Goal: Task Accomplishment & Management: Manage account settings

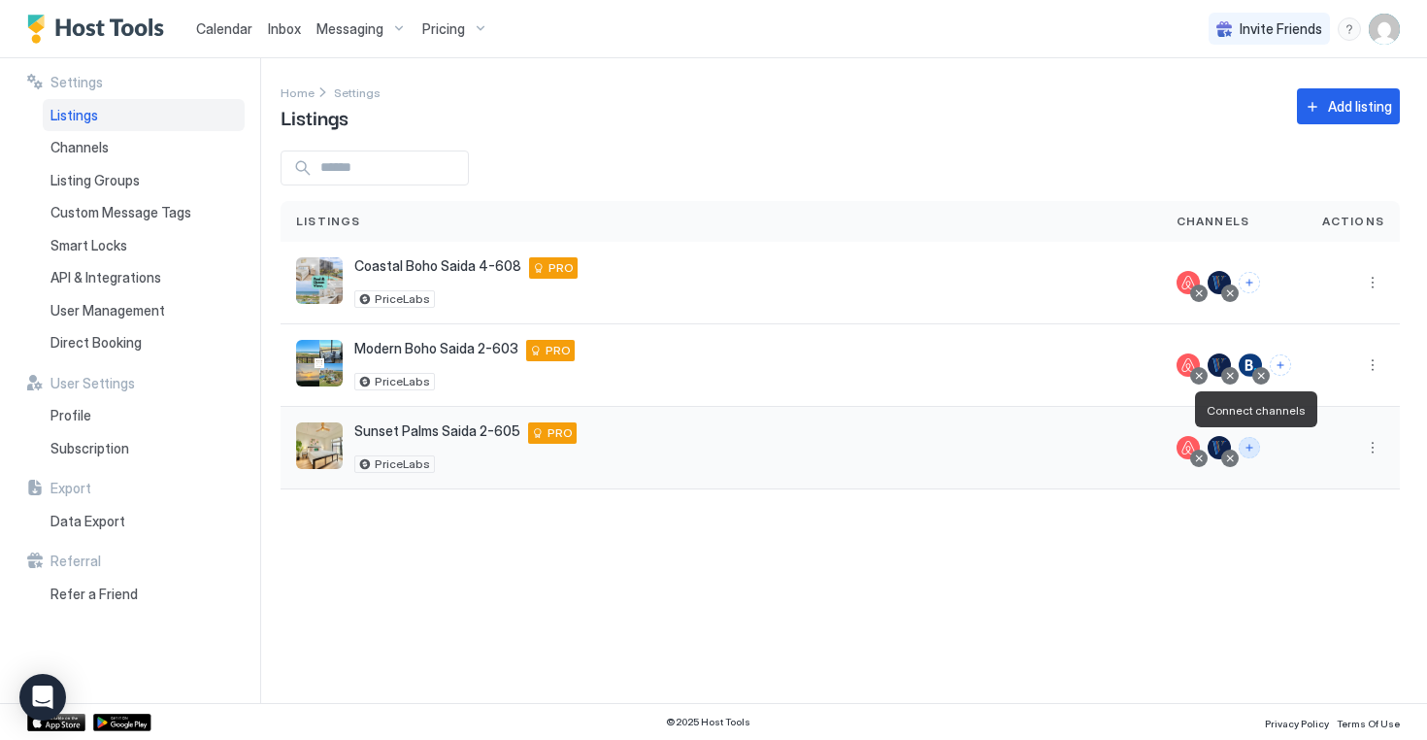
click at [1254, 446] on button "Connect channels" at bounding box center [1249, 447] width 21 height 21
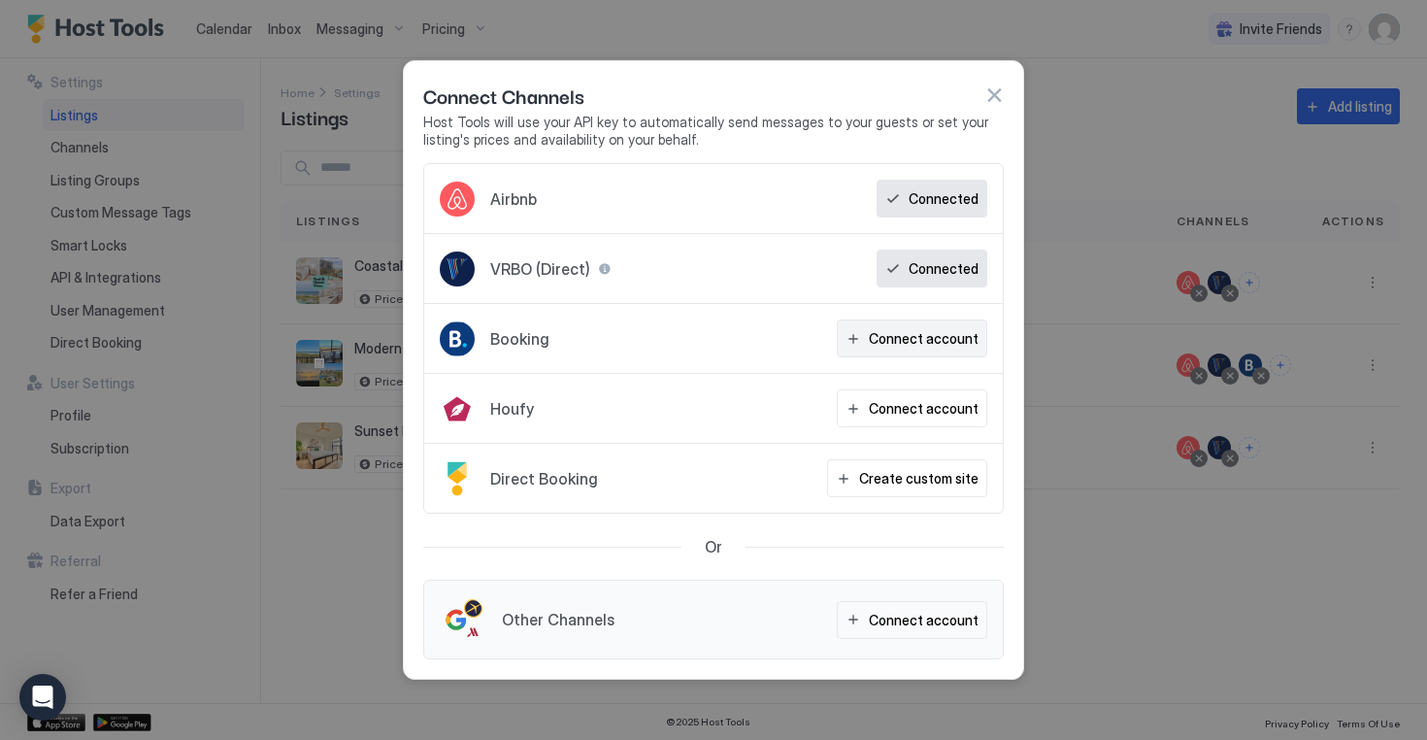
click at [901, 344] on div "Connect account" at bounding box center [924, 338] width 110 height 20
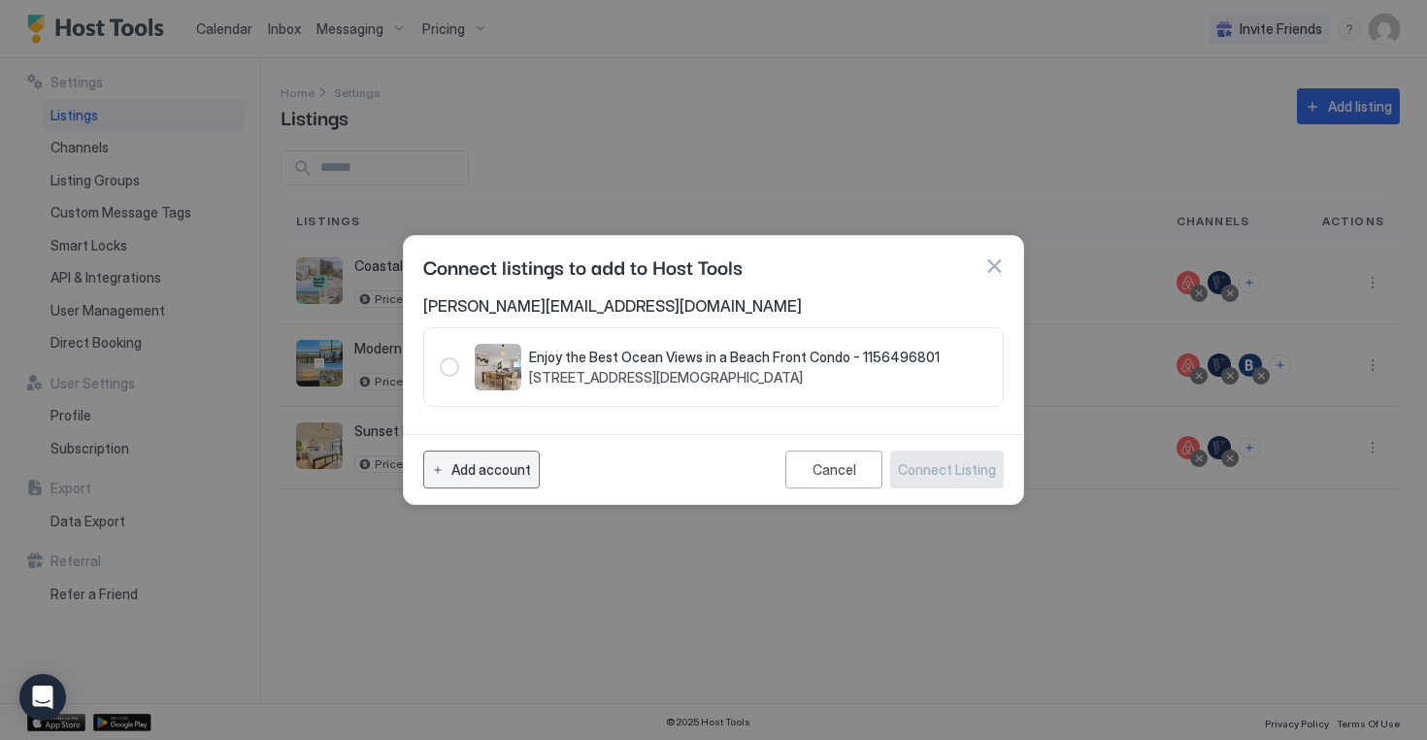
click at [487, 458] on button "Add account" at bounding box center [481, 469] width 116 height 38
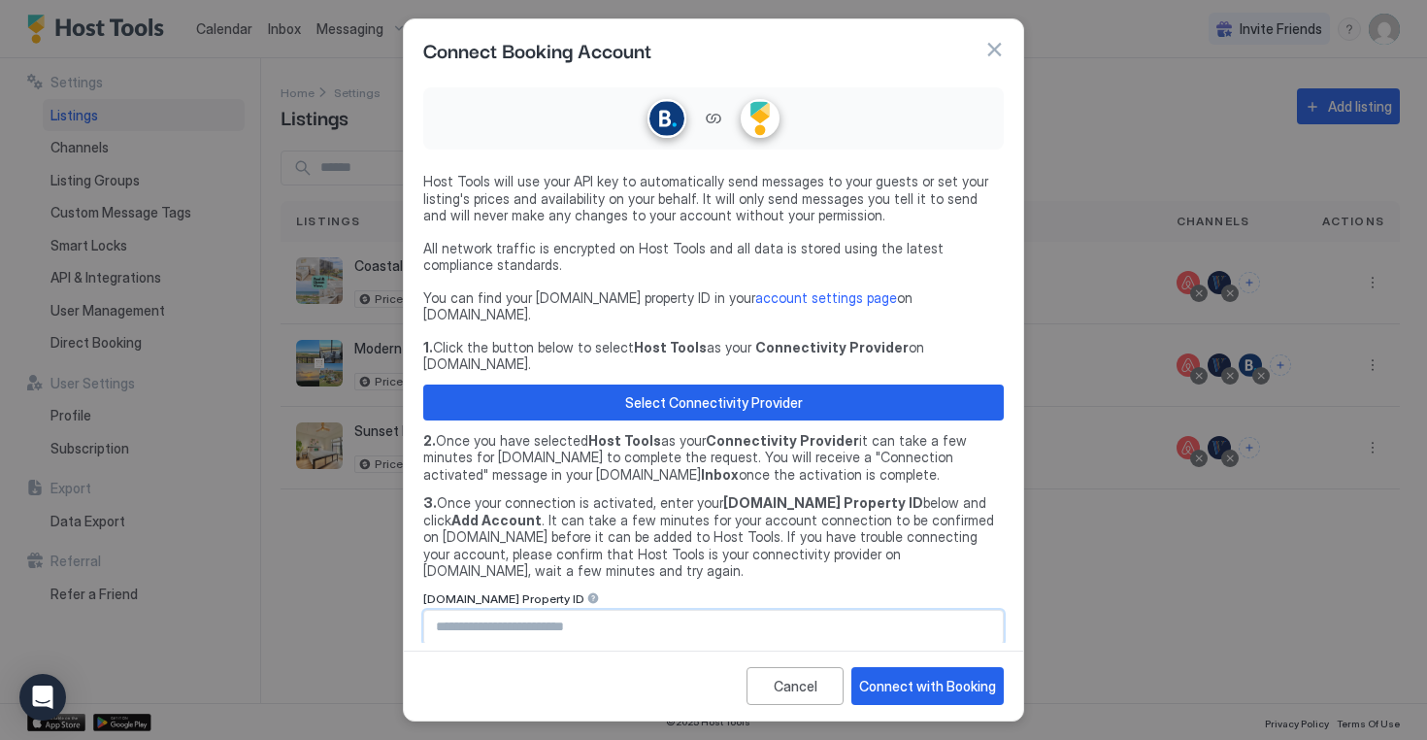
click at [489, 611] on input "Input Field" at bounding box center [713, 627] width 579 height 33
type input "********"
click at [938, 676] on div "Connect with Booking" at bounding box center [927, 686] width 137 height 20
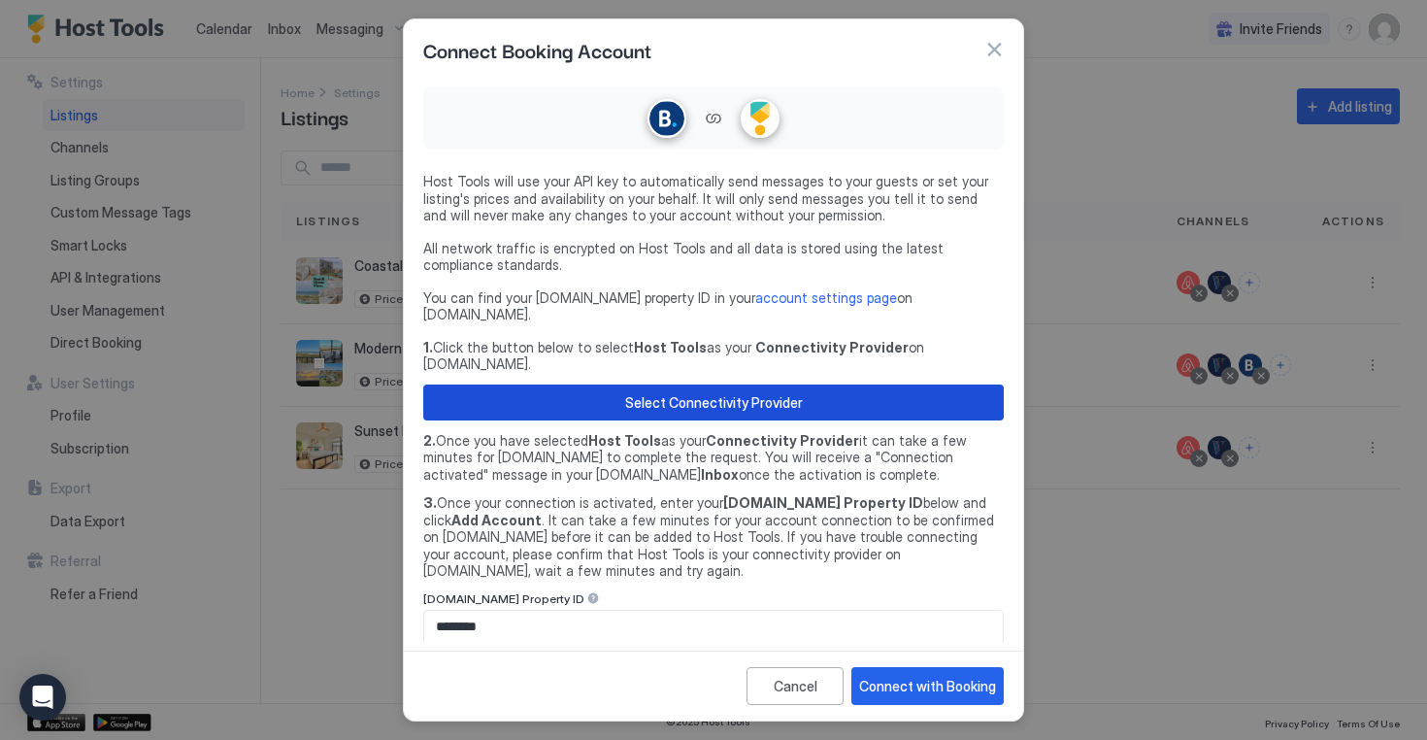
click at [714, 392] on div "Select Connectivity Provider" at bounding box center [714, 402] width 178 height 20
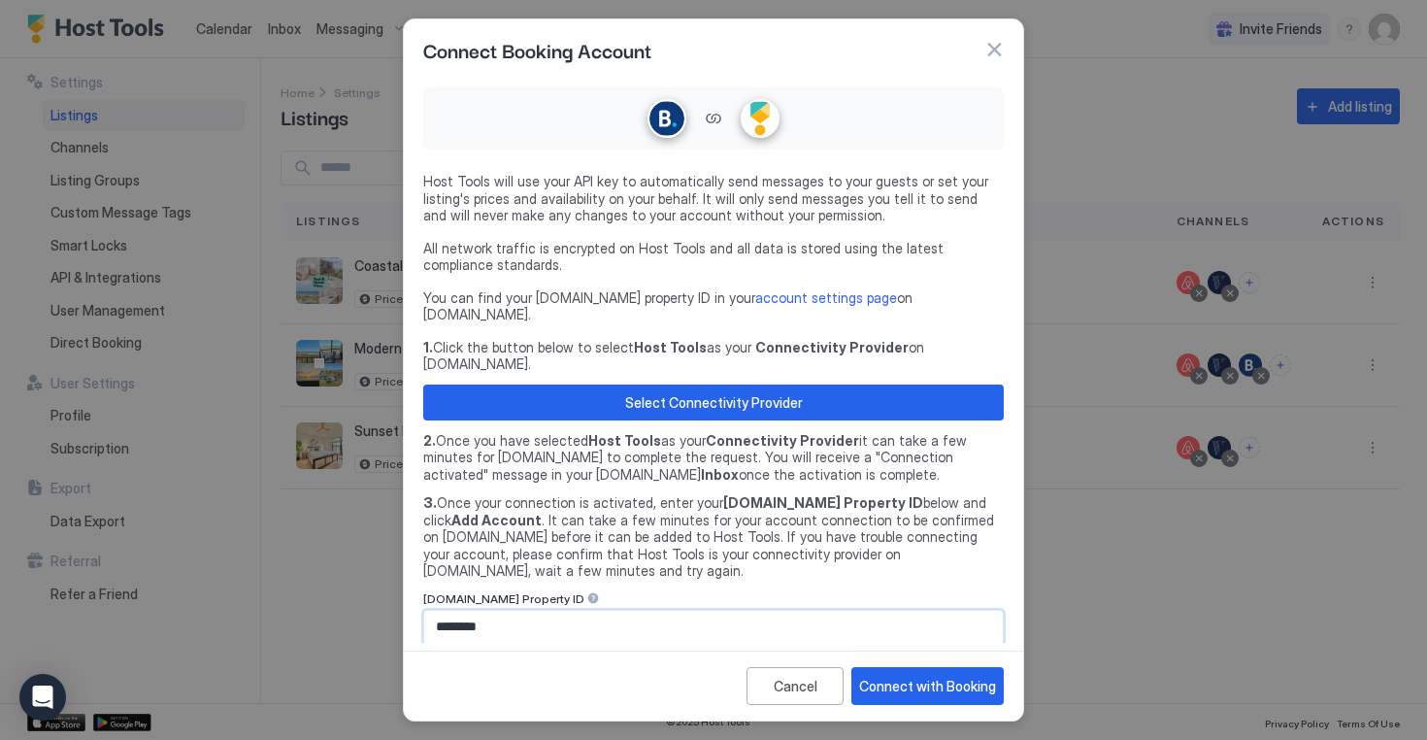
drag, startPoint x: 634, startPoint y: 572, endPoint x: 375, endPoint y: 583, distance: 259.4
click at [375, 583] on div "Connect Booking Account Host Tools will use your API key to automatically send …" at bounding box center [713, 370] width 1427 height 740
click at [950, 687] on div "Connect with Booking" at bounding box center [927, 686] width 137 height 20
click at [932, 685] on div "Connect with Booking" at bounding box center [927, 686] width 137 height 20
click at [945, 695] on div "Connect with Booking" at bounding box center [927, 686] width 137 height 20
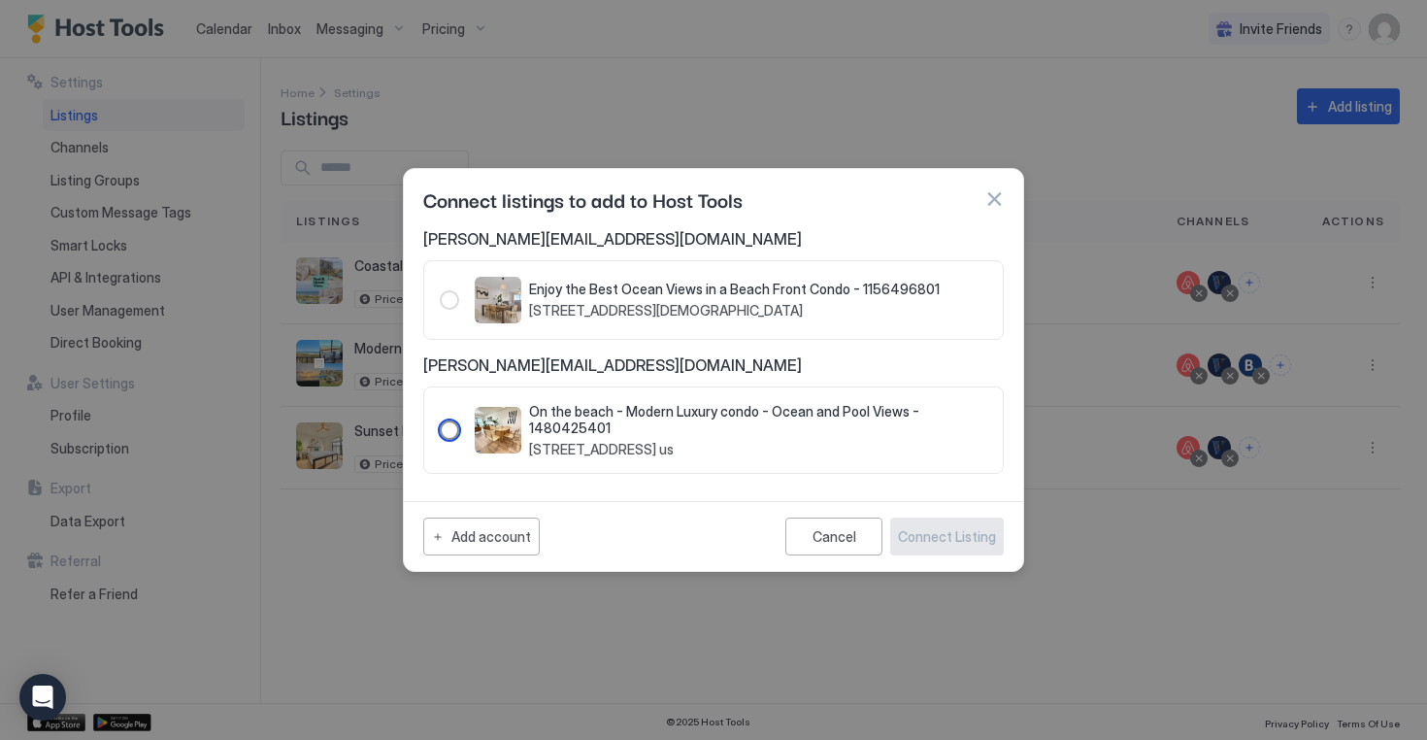
click at [452, 430] on div "1480425401" at bounding box center [449, 429] width 19 height 19
click at [953, 543] on div "Connect Listing" at bounding box center [947, 536] width 98 height 20
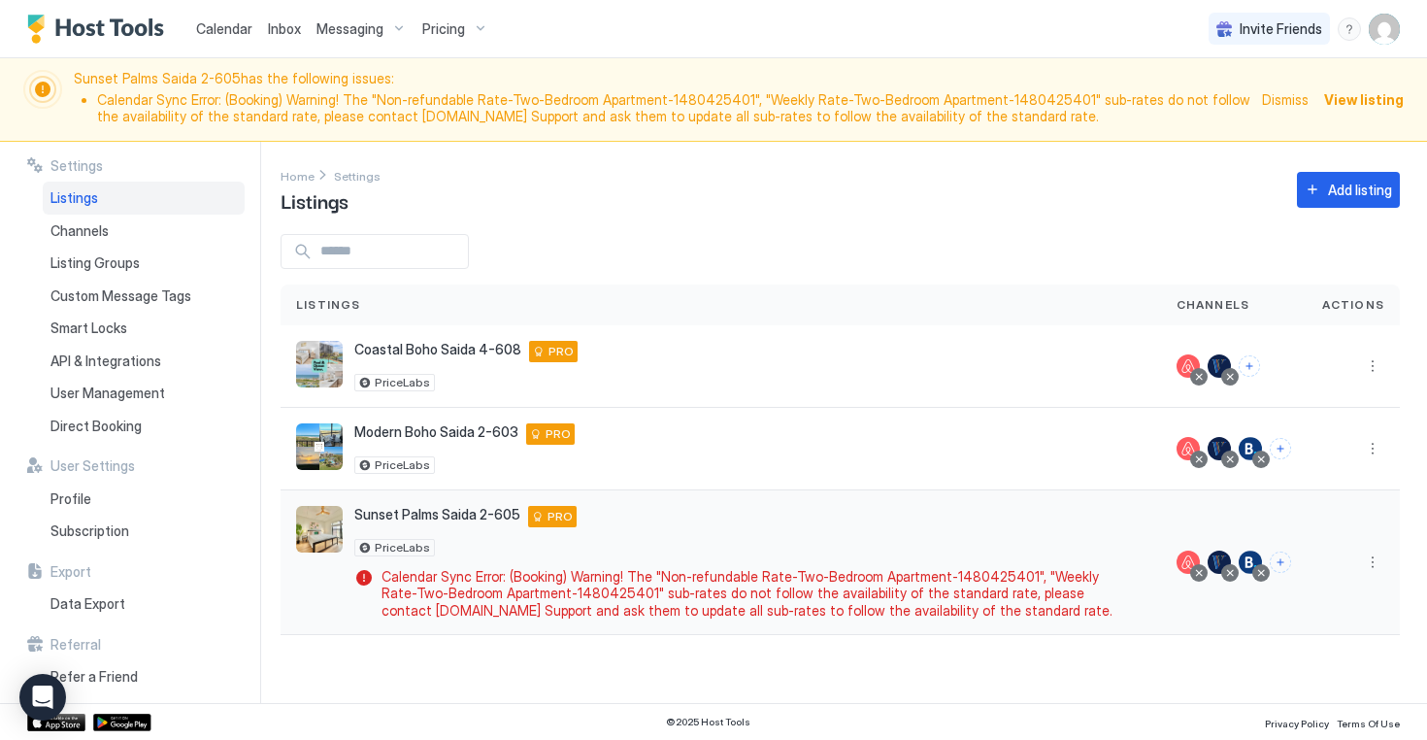
click at [962, 494] on div "Sunset Palms Saida 2-605 402 Padre Blvd 605, South Padre Island, TX 78597, USA …" at bounding box center [721, 563] width 880 height 146
click at [1266, 574] on div at bounding box center [1261, 573] width 10 height 10
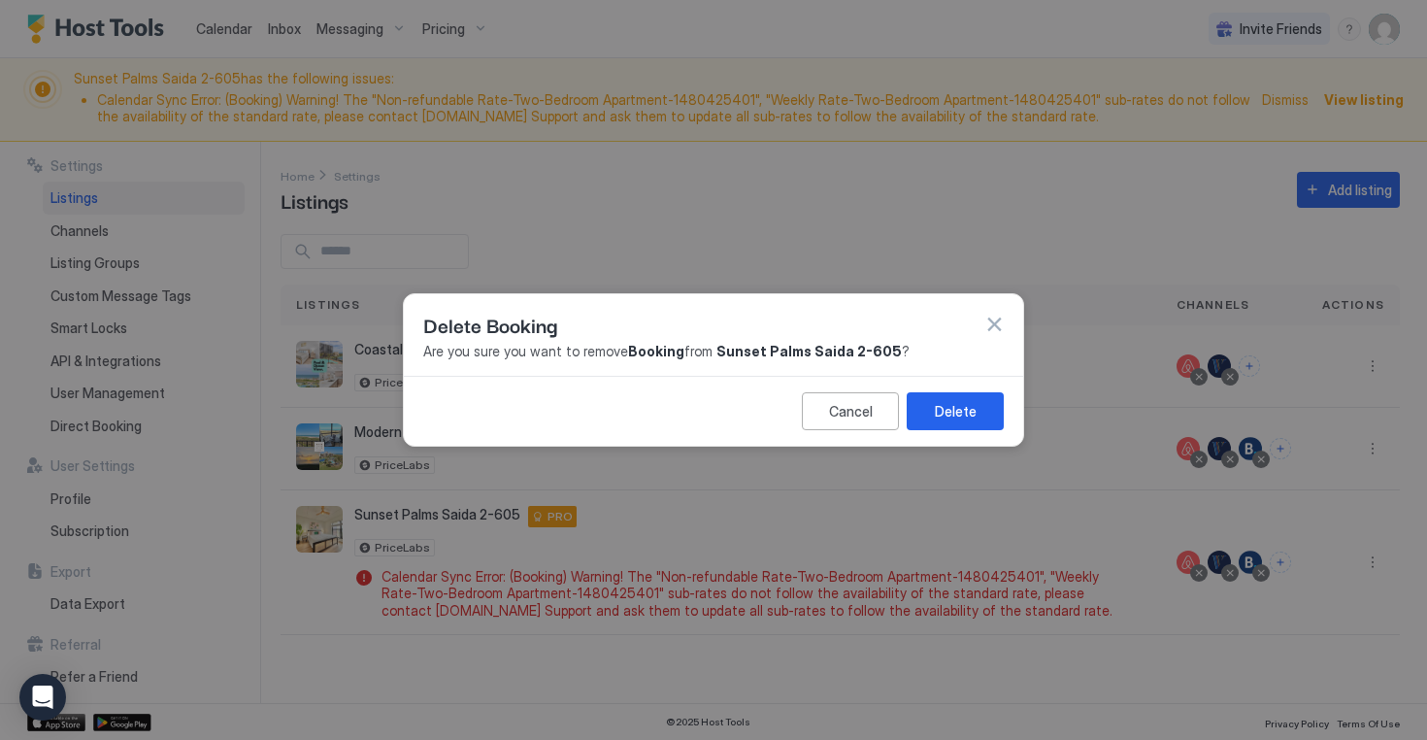
click at [994, 324] on button "button" at bounding box center [993, 323] width 19 height 19
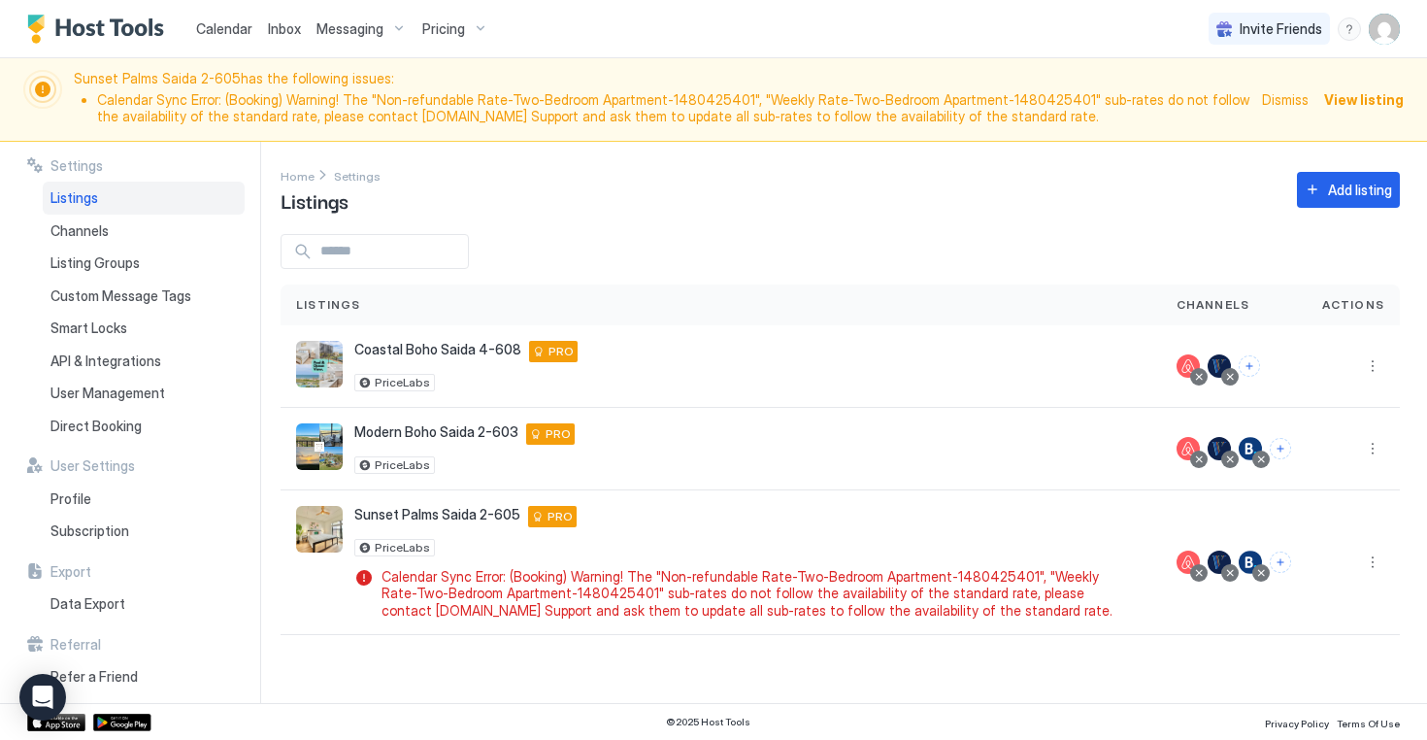
click at [1355, 95] on span "View listing" at bounding box center [1364, 99] width 80 height 20
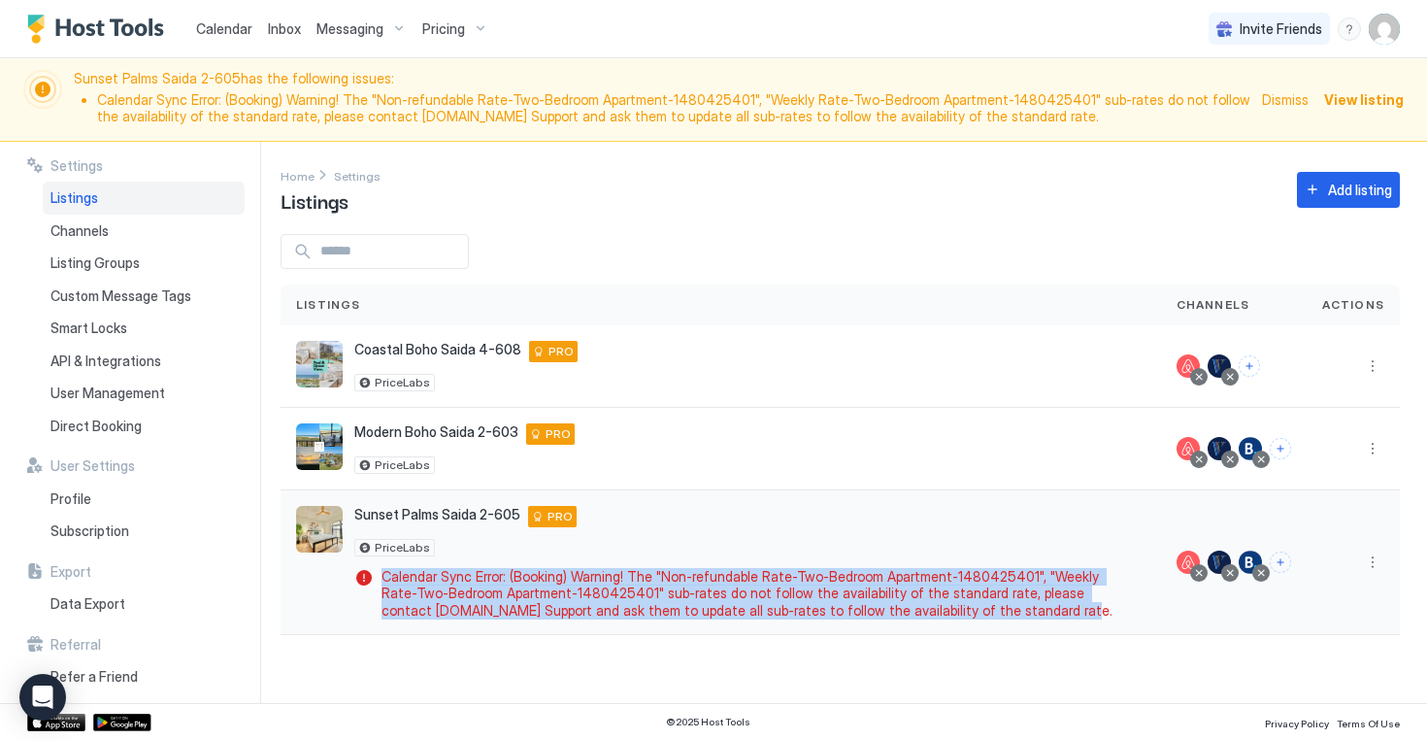
drag, startPoint x: 932, startPoint y: 610, endPoint x: 379, endPoint y: 566, distance: 555.0
click at [379, 566] on div "Sunset Palms Saida 2-605 [STREET_ADDRESS] PRO PriceLabs Calendar Sync Error: (B…" at bounding box center [749, 563] width 791 height 114
copy span "Calendar Sync Error: (Booking) Warning! The "Non-refundable Rate-Two-Bedroom Ap…"
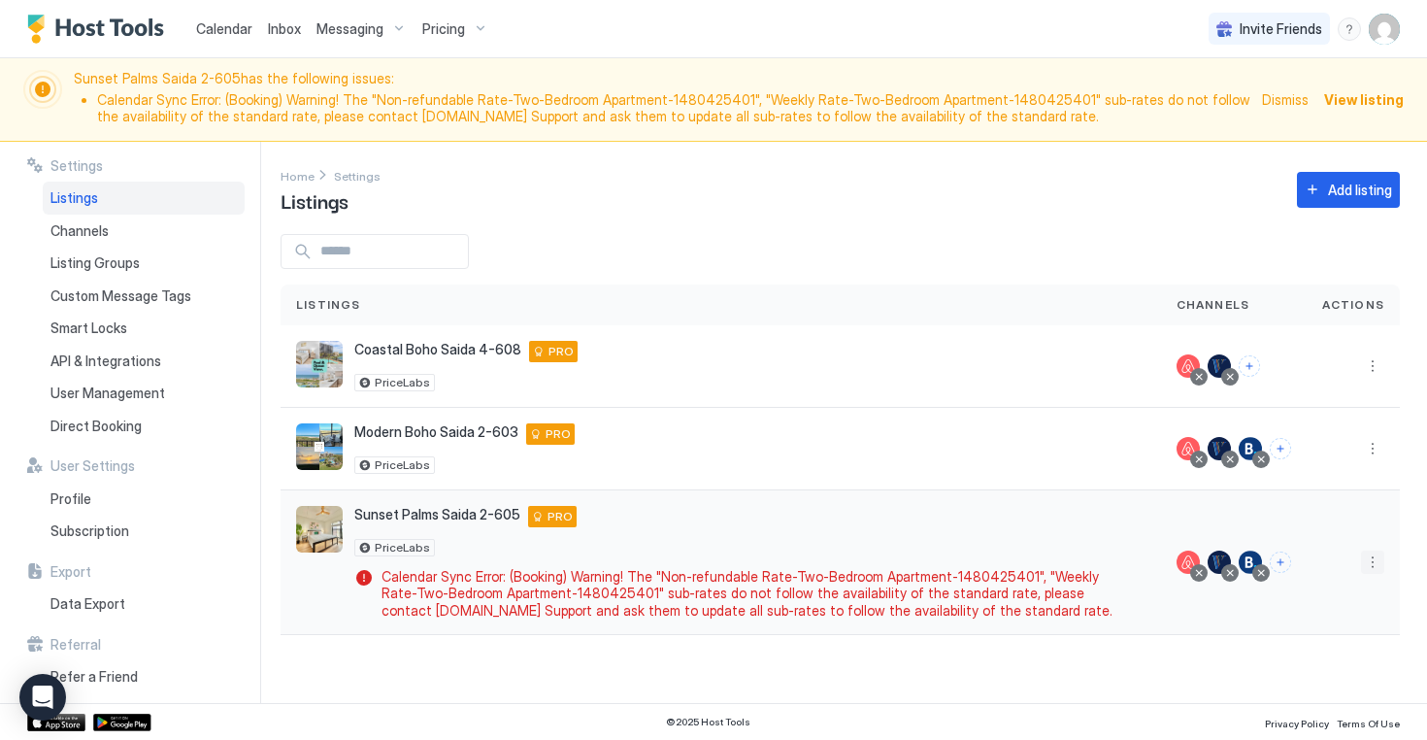
click at [1375, 573] on button "More options" at bounding box center [1372, 561] width 23 height 23
click at [781, 523] on div "Sunset Palms Saida 2-605 402 Padre Blvd 605, South Padre Island, TX 78597, USA …" at bounding box center [749, 516] width 791 height 21
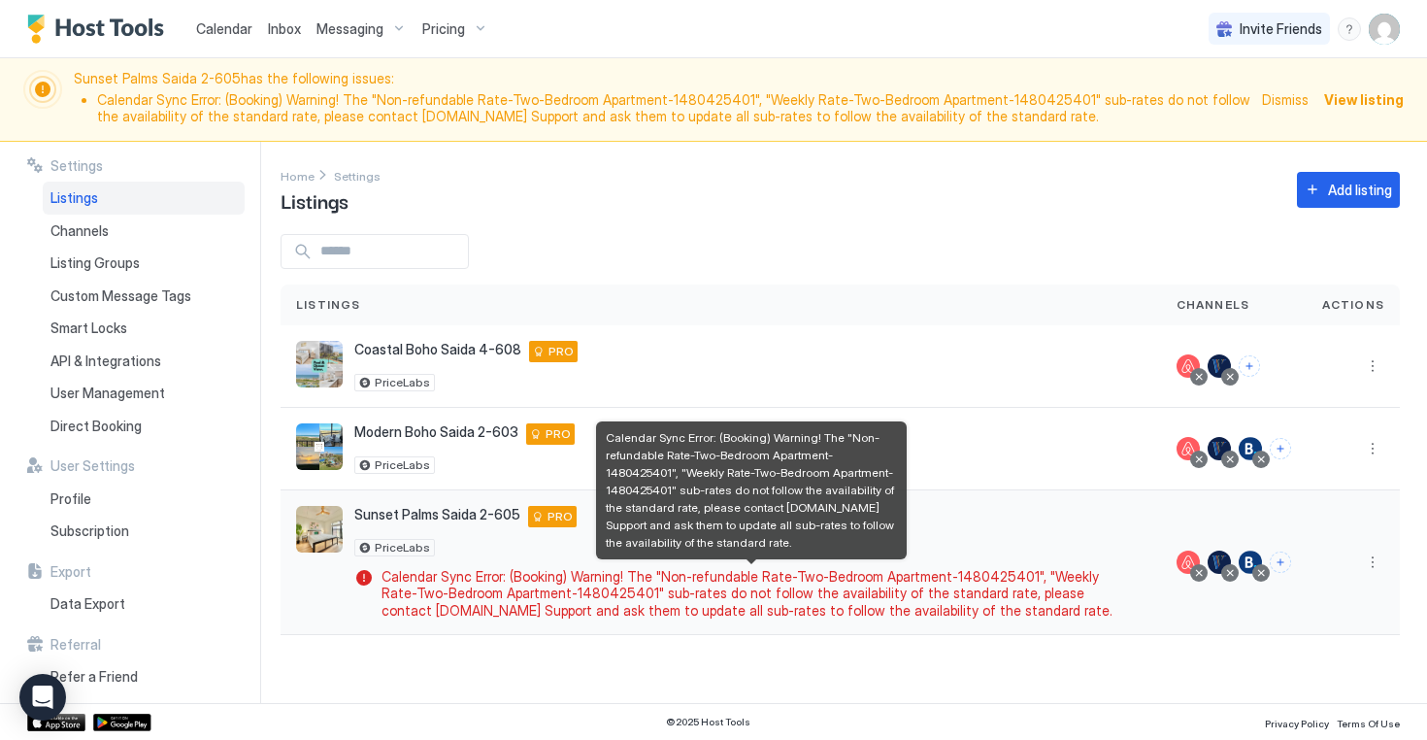
click at [566, 590] on span "Calendar Sync Error: (Booking) Warning! The "Non-refundable Rate-Two-Bedroom Ap…" at bounding box center [759, 593] width 756 height 51
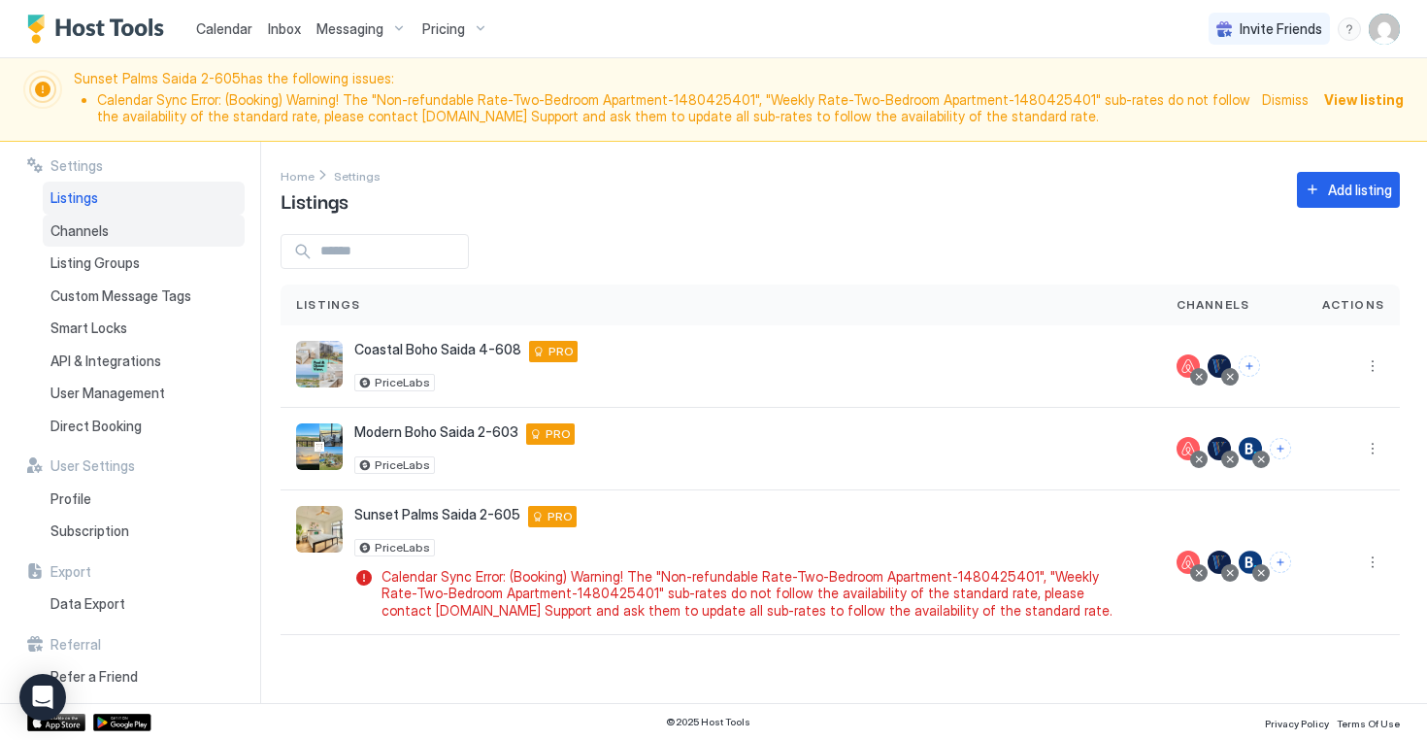
click at [86, 240] on div "Channels" at bounding box center [144, 231] width 202 height 33
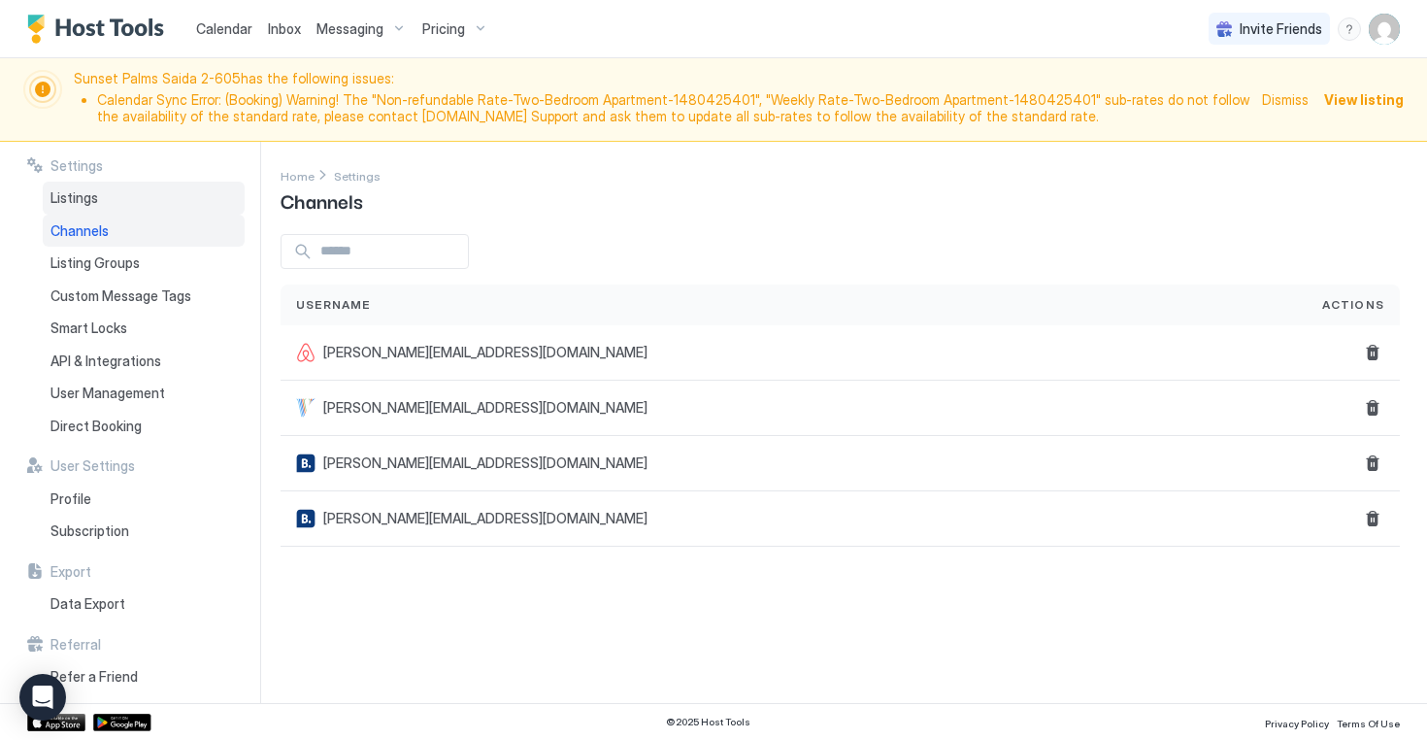
click at [85, 200] on span "Listings" at bounding box center [74, 197] width 48 height 17
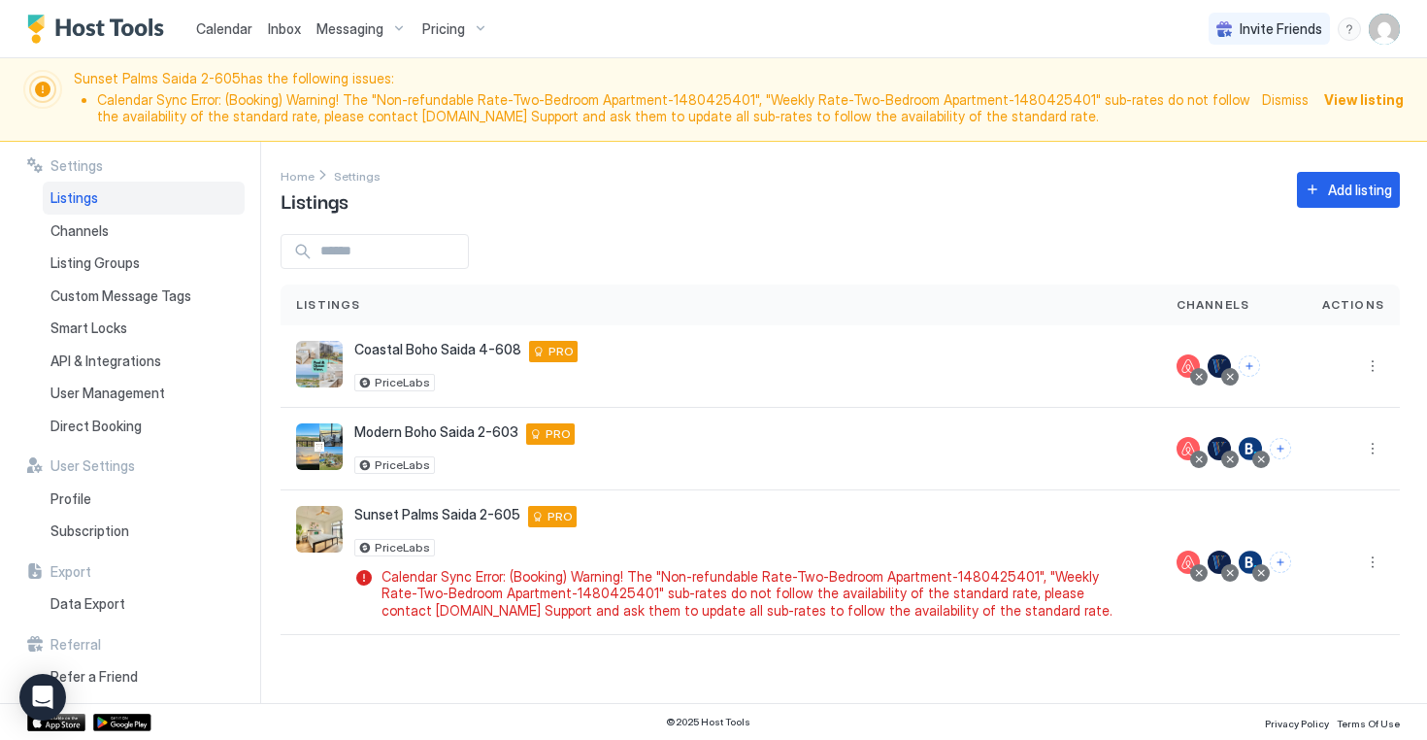
click at [1272, 97] on span "Dismiss" at bounding box center [1285, 99] width 47 height 20
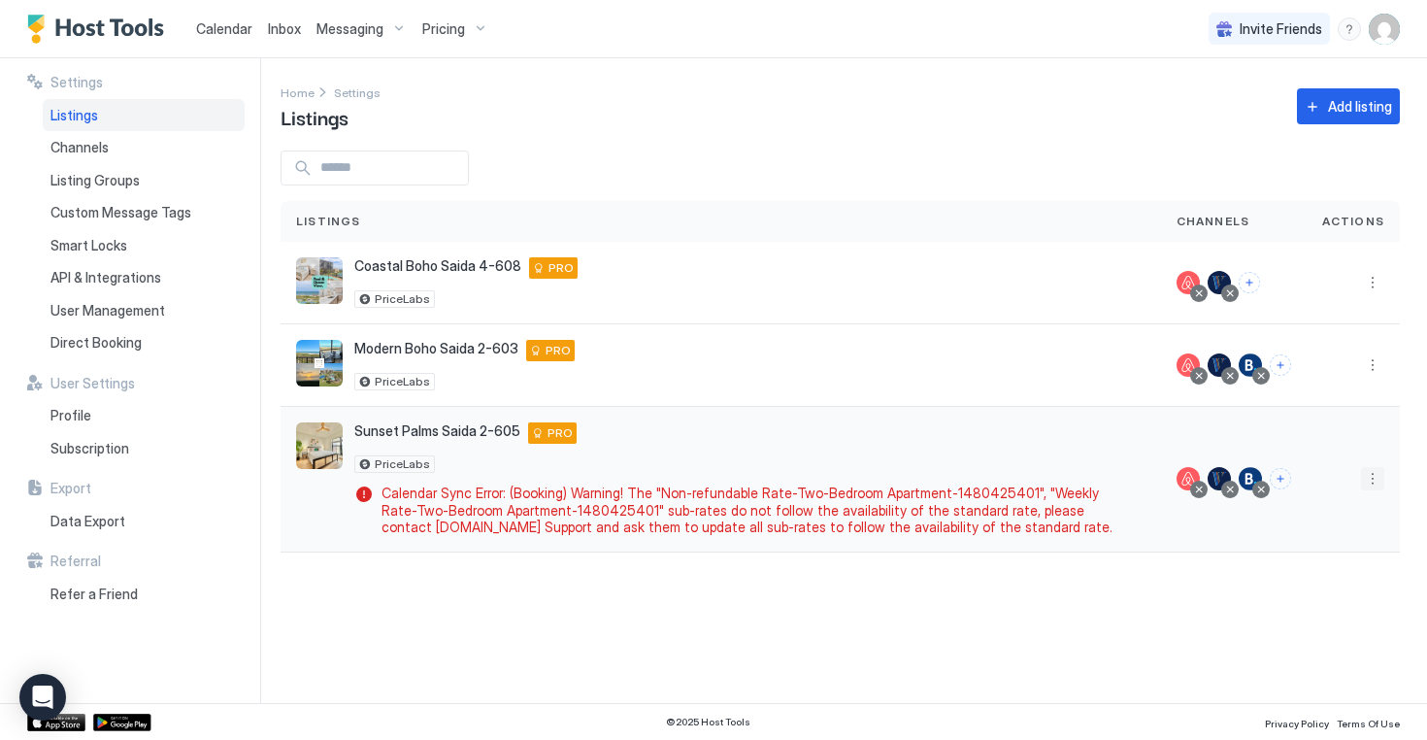
click at [1367, 481] on button "More options" at bounding box center [1372, 478] width 23 height 23
click at [1331, 539] on div "Pricing" at bounding box center [1322, 537] width 133 height 31
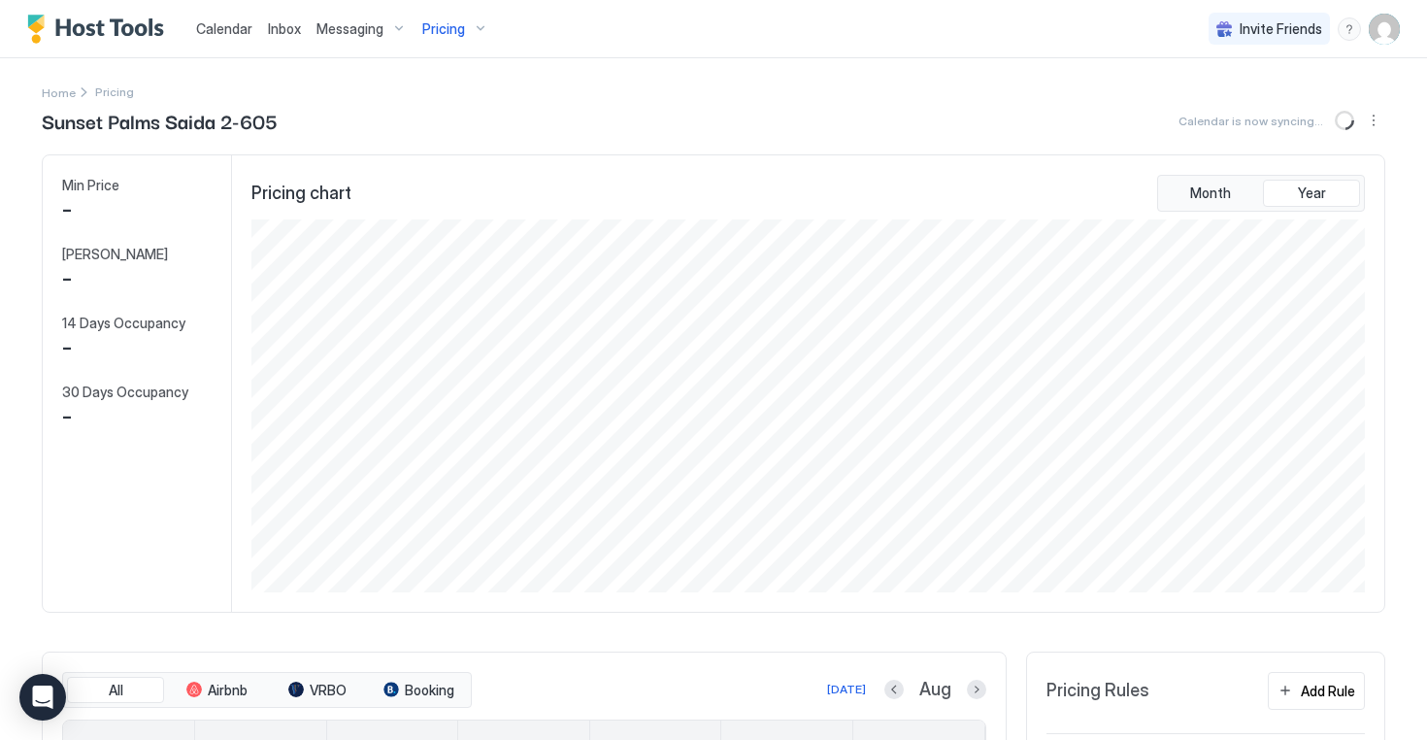
scroll to position [373, 1117]
click at [1380, 35] on img "User profile" at bounding box center [1384, 29] width 31 height 31
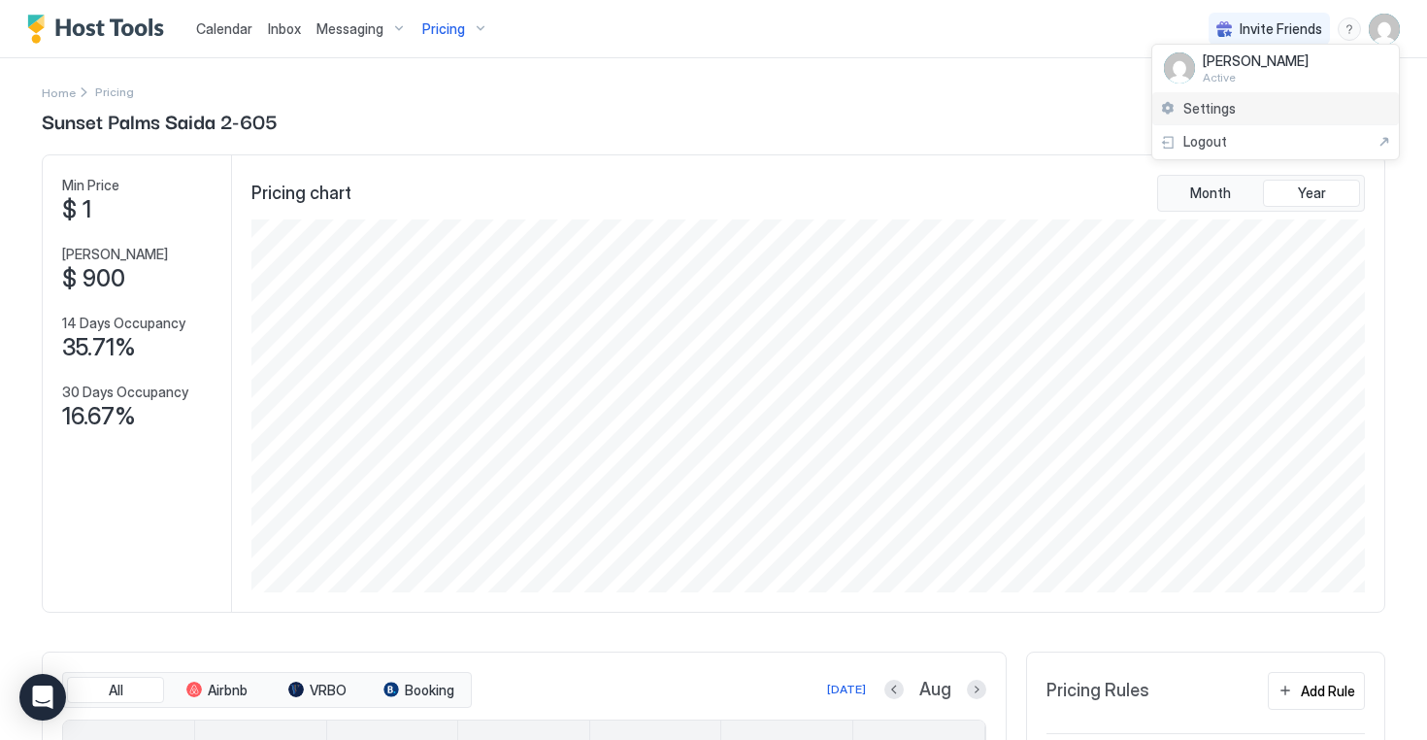
click at [1254, 98] on div "Settings" at bounding box center [1275, 109] width 247 height 34
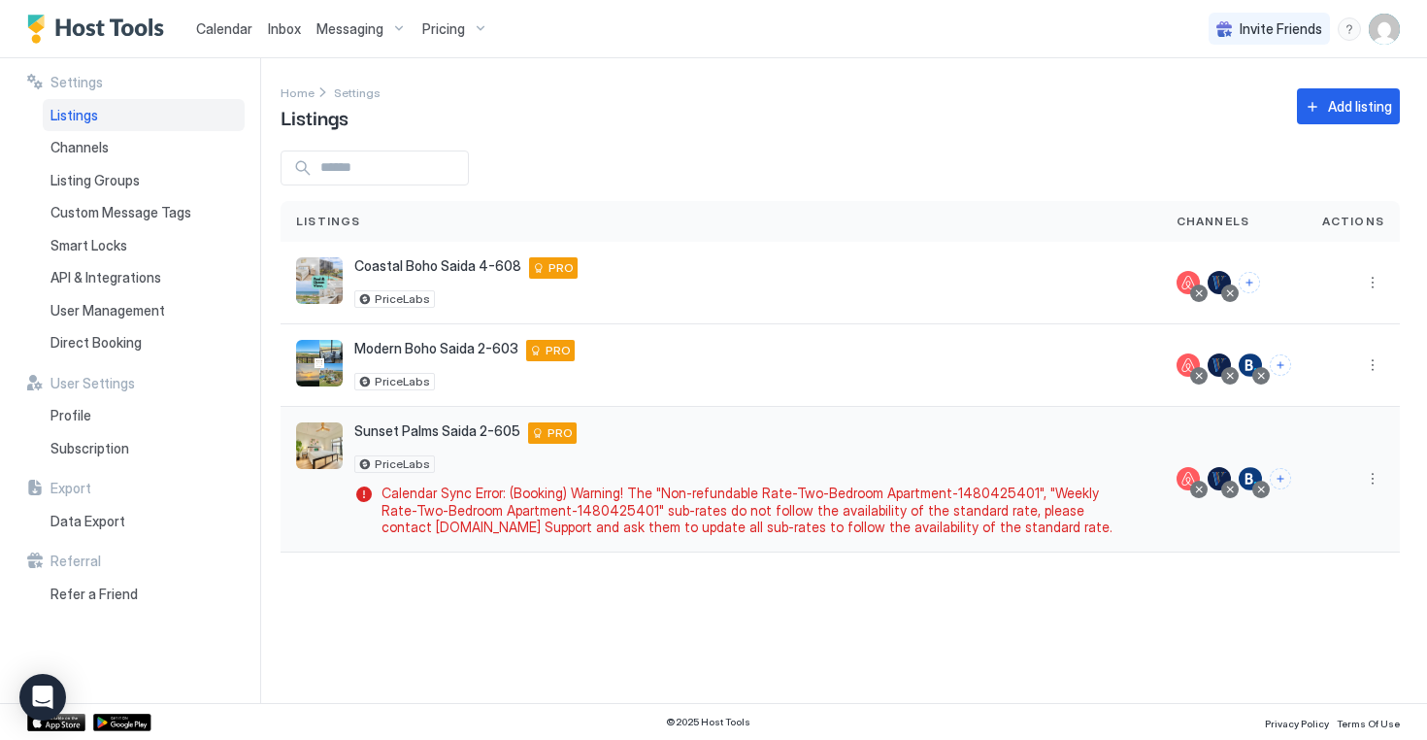
click at [928, 464] on div "PriceLabs" at bounding box center [749, 463] width 791 height 17
click at [1373, 479] on button "More options" at bounding box center [1372, 478] width 23 height 23
click at [1325, 562] on span "Listing Settings" at bounding box center [1328, 568] width 86 height 15
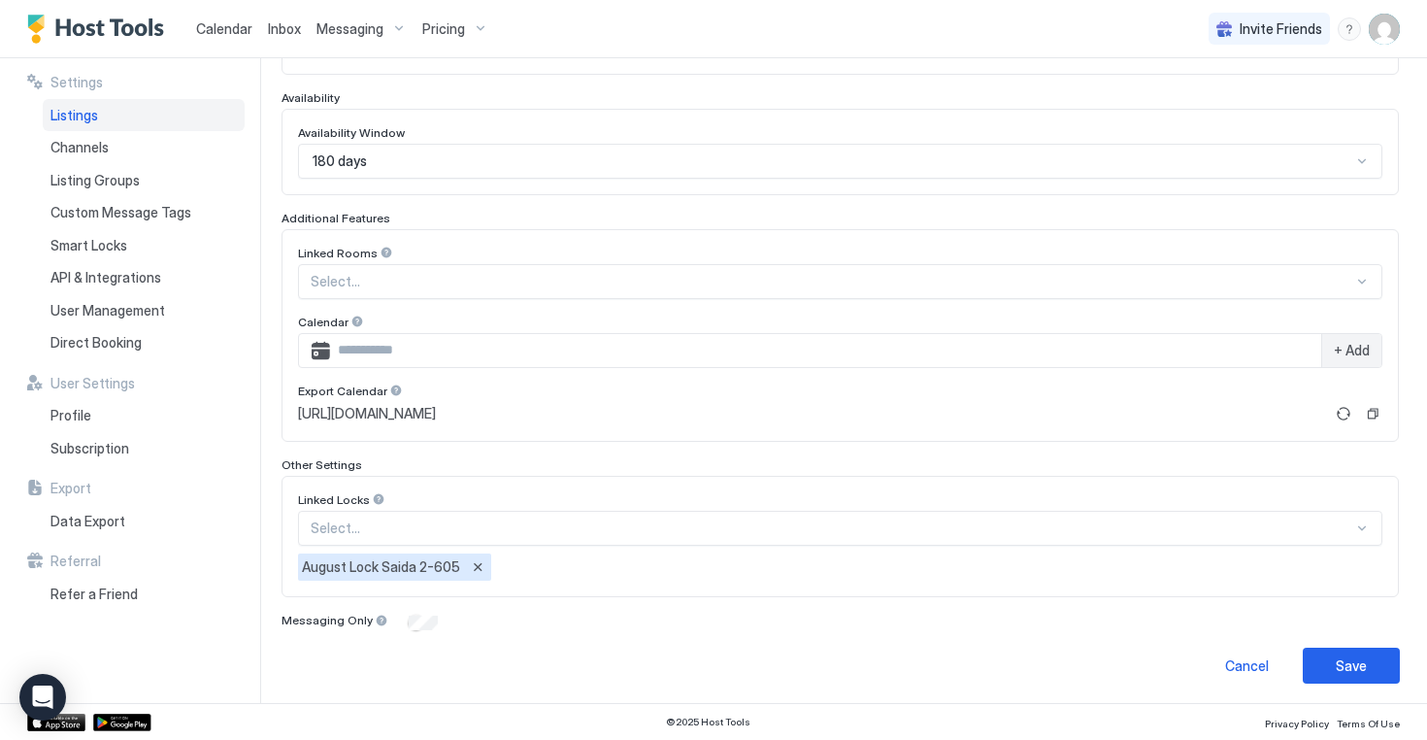
scroll to position [499, 0]
click at [152, 118] on div "Listings" at bounding box center [144, 115] width 202 height 33
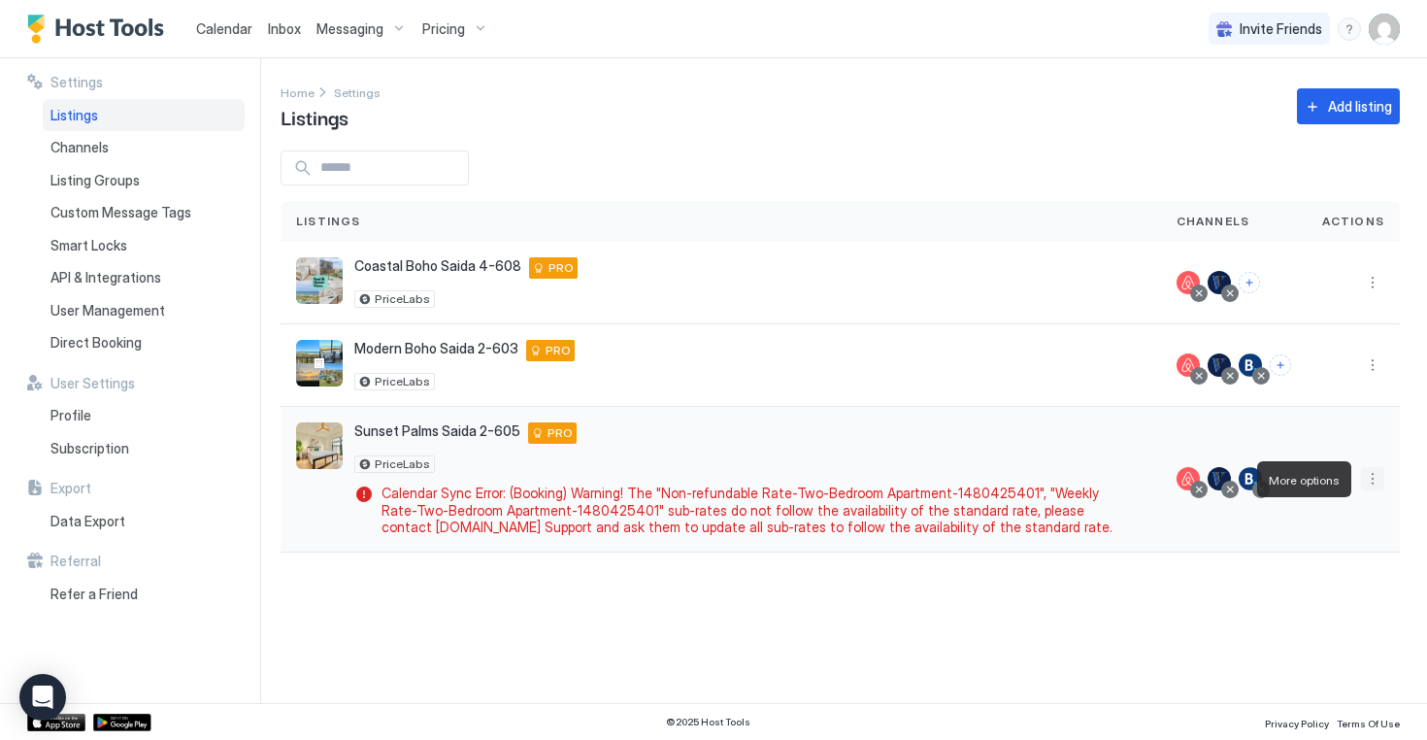
click at [1362, 478] on button "More options" at bounding box center [1372, 478] width 23 height 23
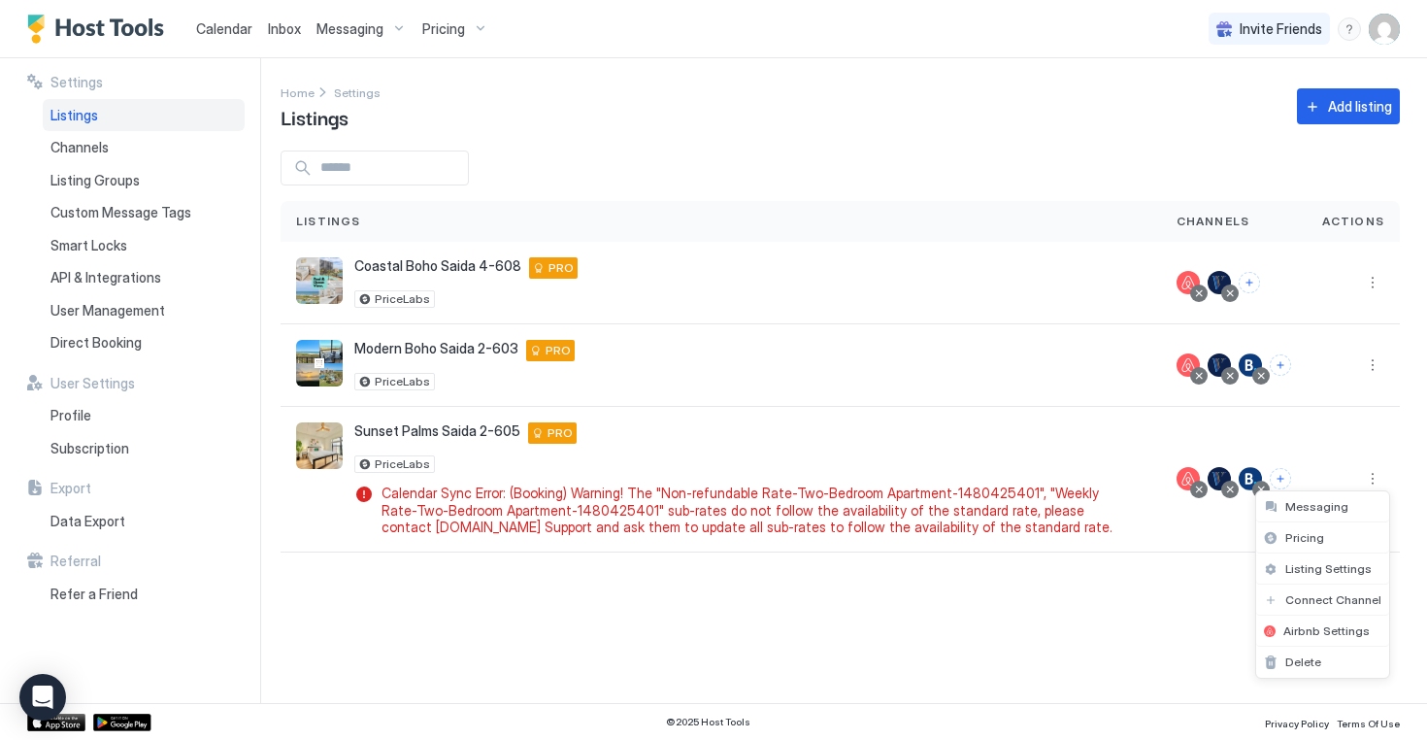
click at [1108, 612] on div at bounding box center [713, 370] width 1427 height 740
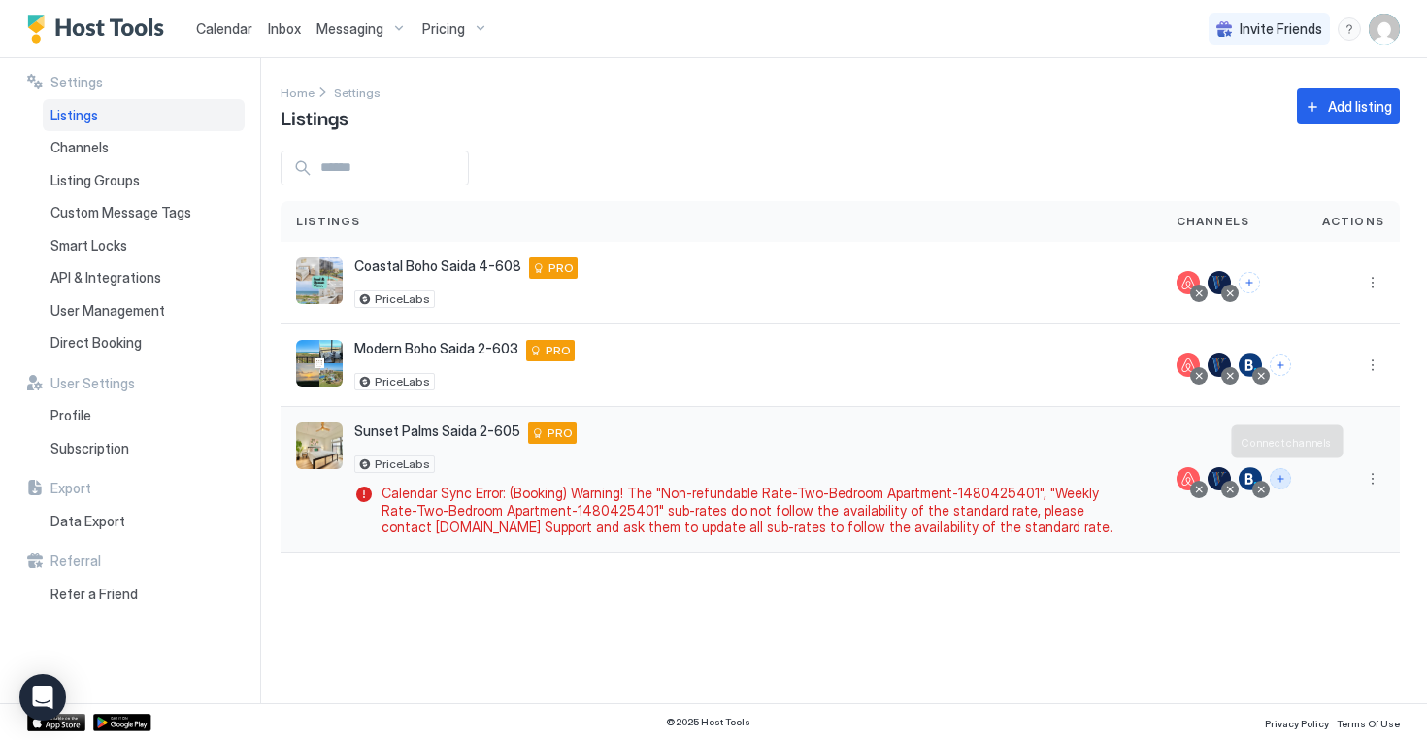
click at [1286, 477] on button "Connect channels" at bounding box center [1280, 478] width 21 height 21
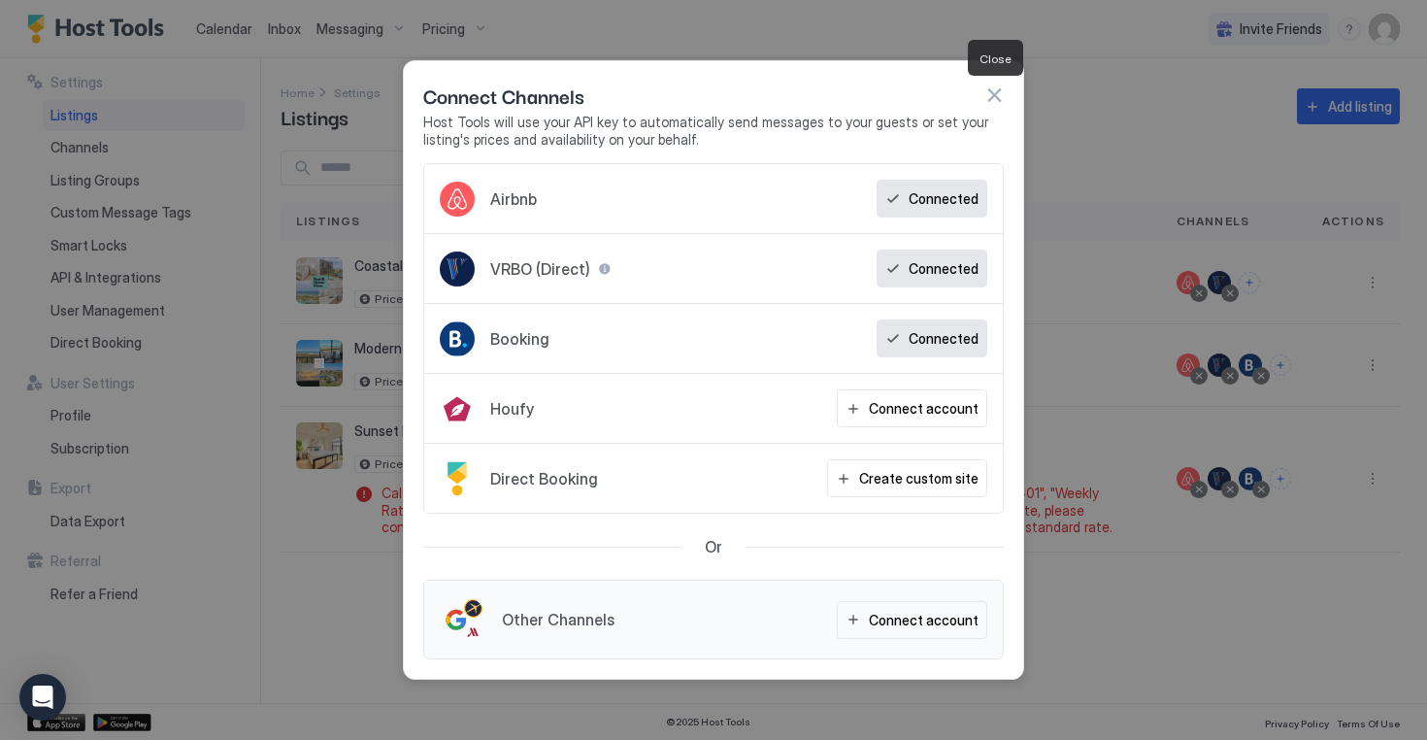
click at [995, 97] on button "button" at bounding box center [993, 94] width 19 height 19
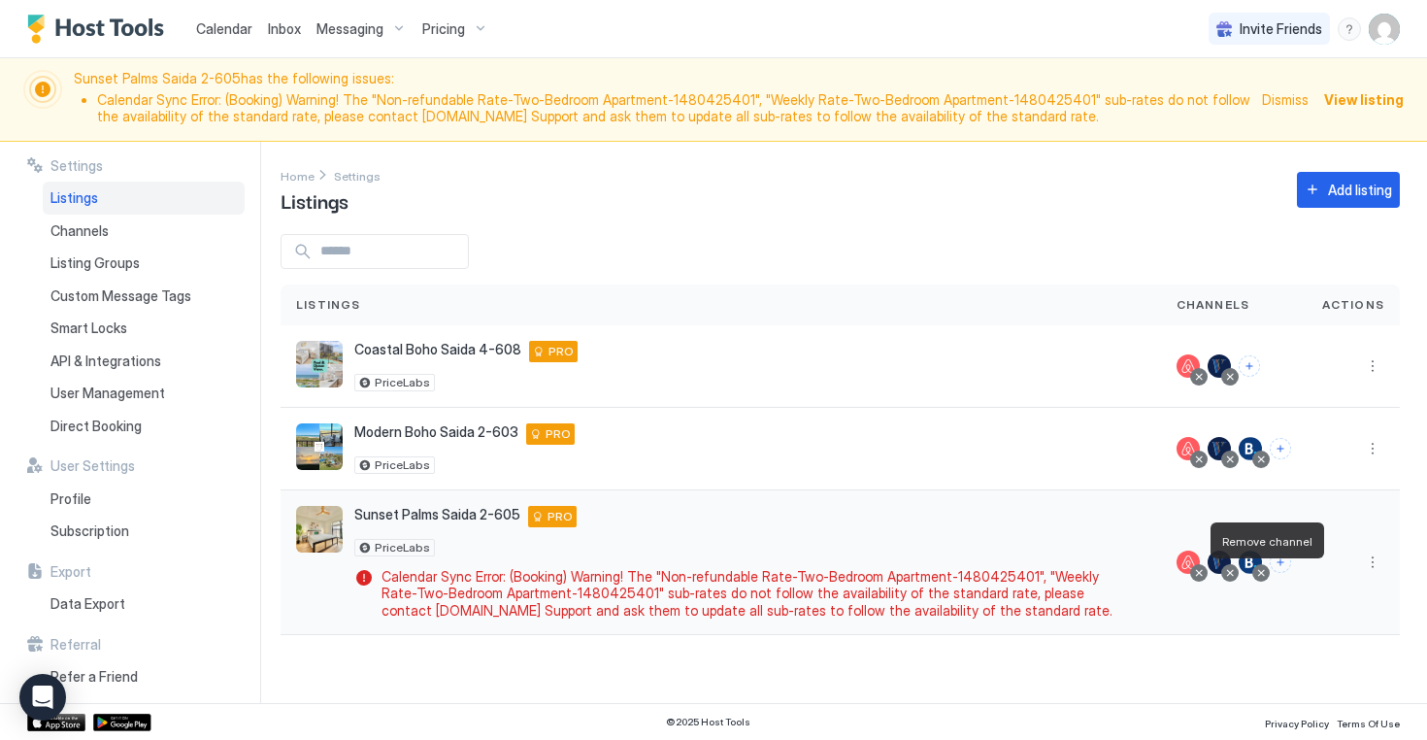
click at [1265, 576] on div at bounding box center [1261, 573] width 10 height 10
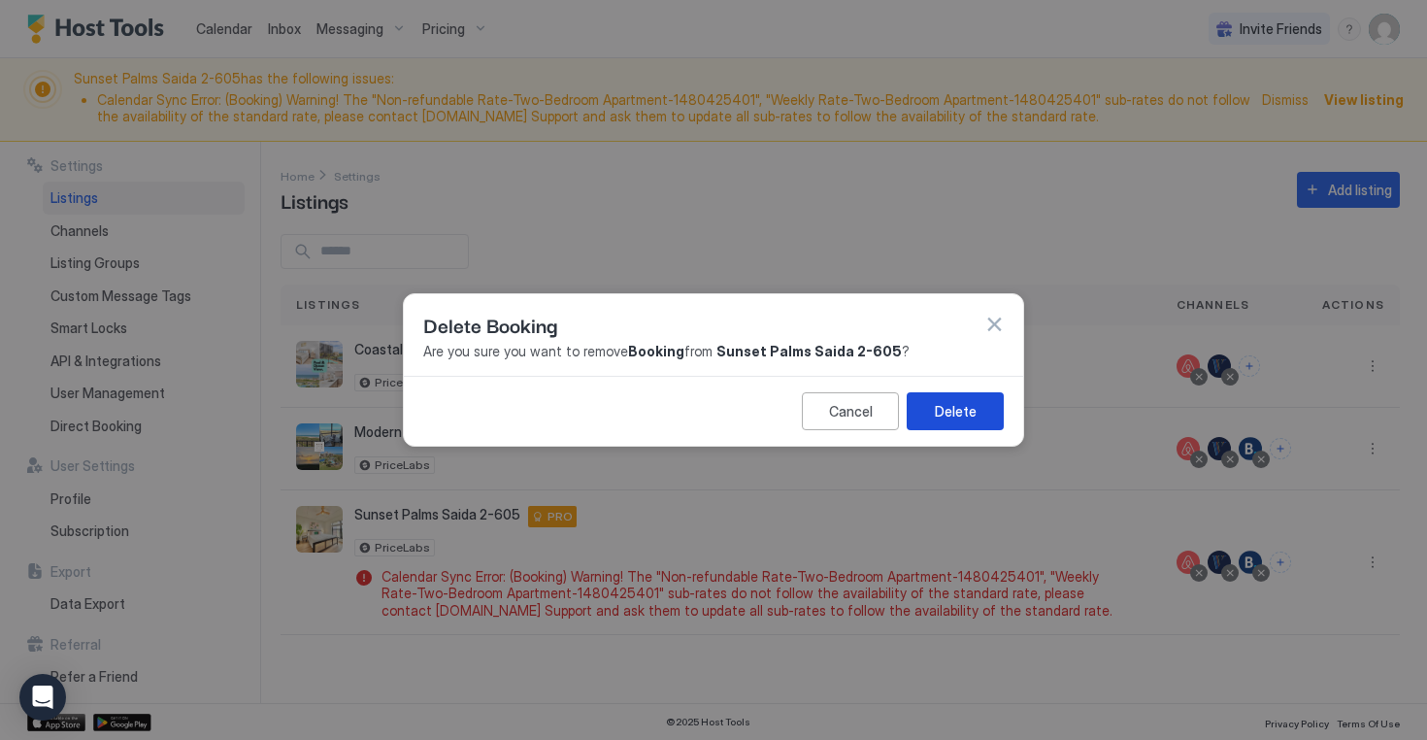
click at [953, 414] on div "Delete" at bounding box center [956, 411] width 42 height 20
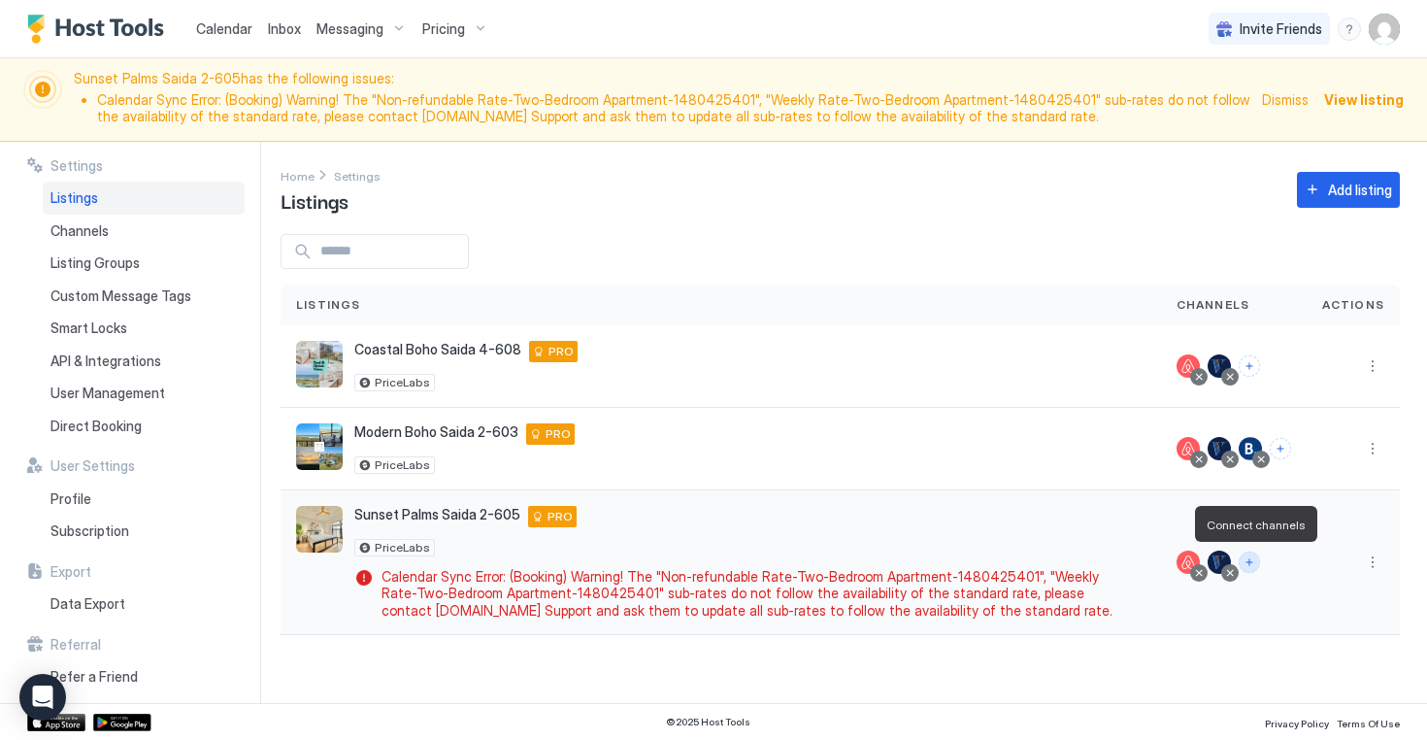
click at [1254, 560] on button "Connect channels" at bounding box center [1249, 561] width 21 height 21
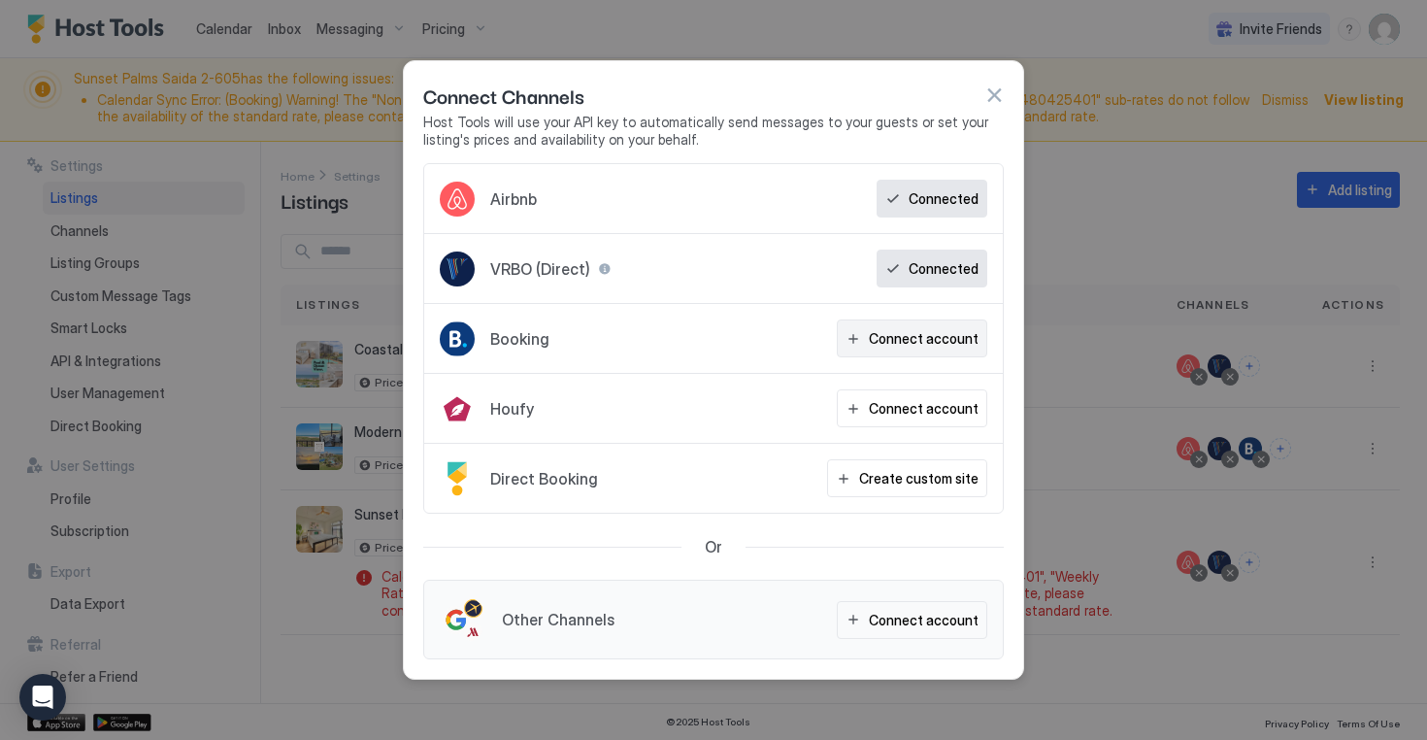
click at [905, 331] on div "Connect account" at bounding box center [924, 338] width 110 height 20
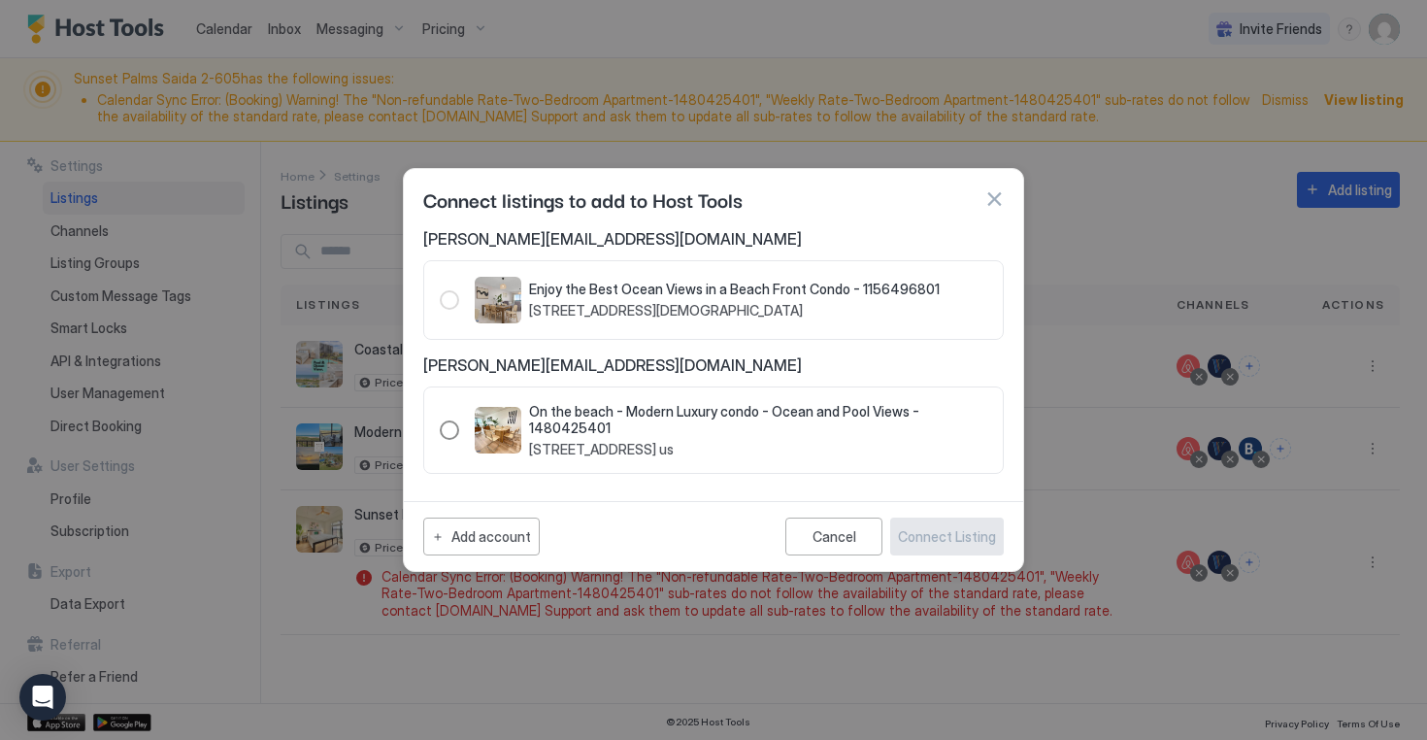
click at [450, 430] on div "1480425401" at bounding box center [449, 429] width 19 height 19
click at [942, 536] on div "Connect Listing" at bounding box center [947, 536] width 98 height 20
